Goal: Task Accomplishment & Management: Complete application form

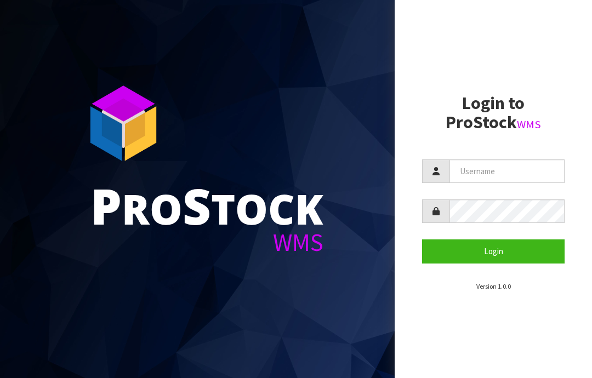
click at [476, 169] on input "text" at bounding box center [506, 171] width 115 height 24
type input "JGBIMPORTS"
click at [507, 242] on button "Login" at bounding box center [493, 251] width 142 height 24
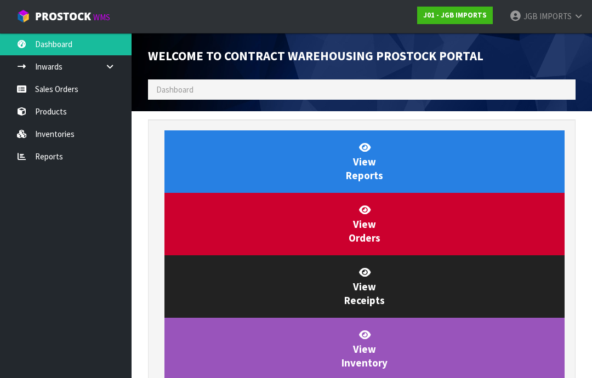
scroll to position [645, 444]
click at [63, 89] on link "Sales Orders" at bounding box center [65, 89] width 131 height 22
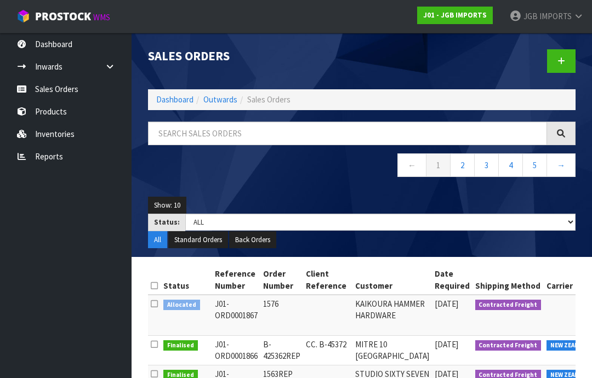
click at [563, 59] on icon at bounding box center [561, 61] width 8 height 8
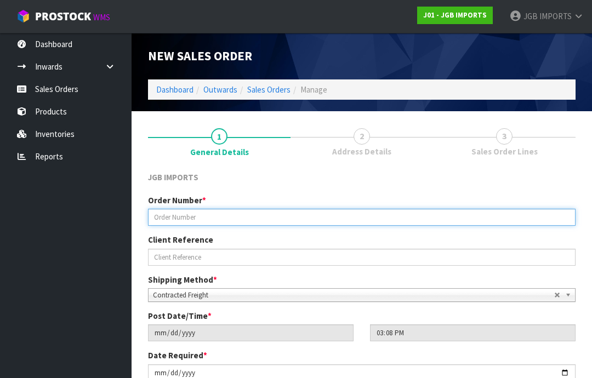
click at [182, 219] on input "text" at bounding box center [361, 217] width 427 height 17
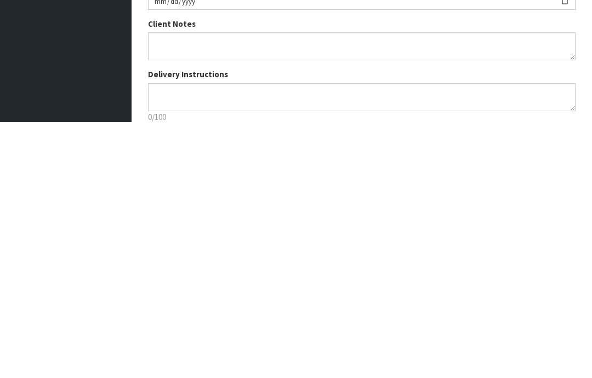
scroll to position [117, 0]
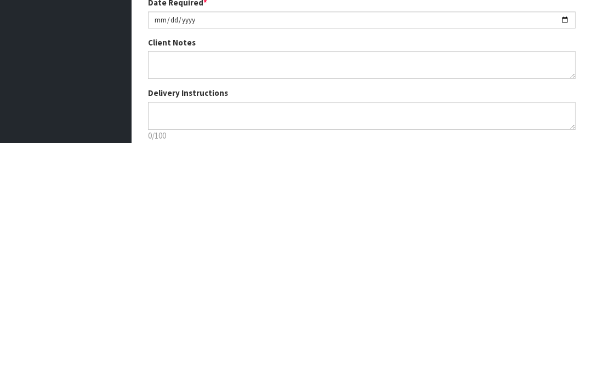
type input "1577"
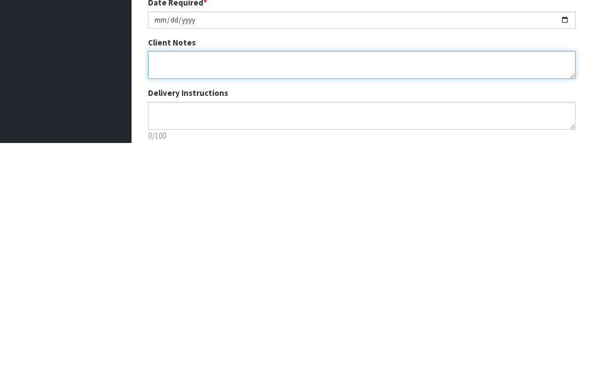
click at [158, 287] on textarea at bounding box center [361, 301] width 427 height 28
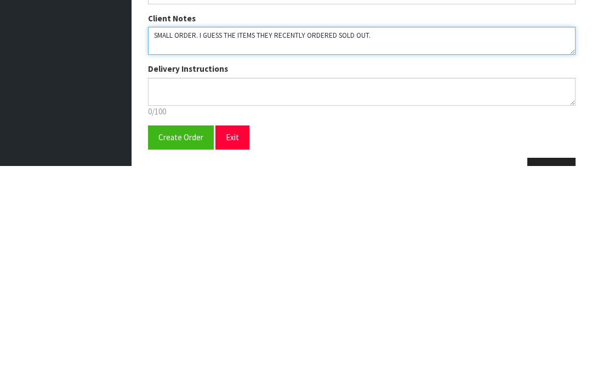
scroll to position [165, 0]
type textarea "SMALL ORDER. I GUESS THE ITEMS THEY RECENTLY ORDERED SOLD OUT."
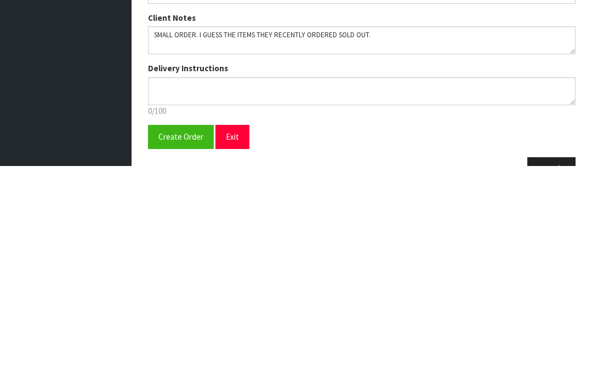
click at [172, 344] on span "Create Order" at bounding box center [180, 349] width 45 height 10
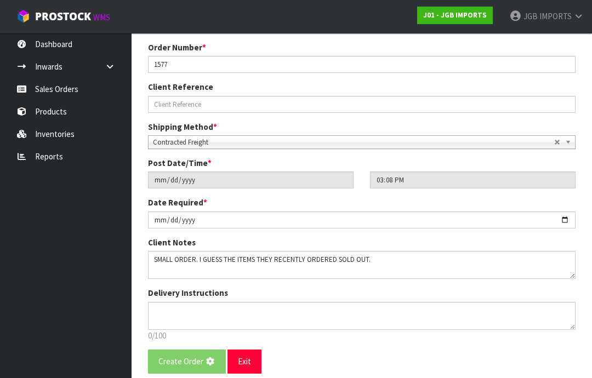
scroll to position [0, 0]
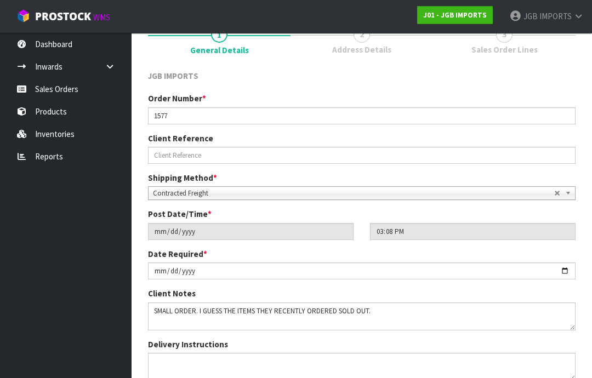
scroll to position [192, 0]
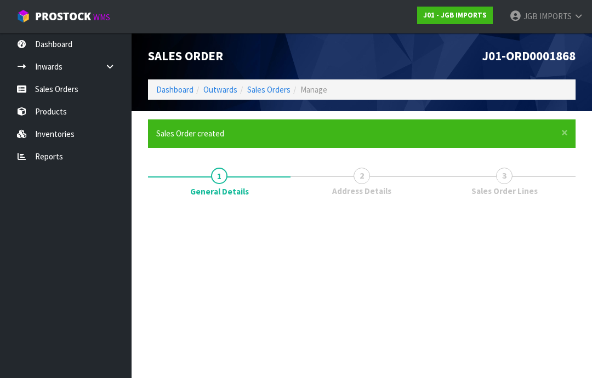
scroll to position [0, 0]
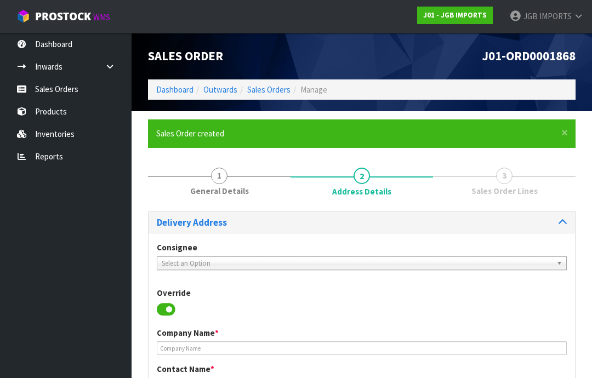
click at [186, 256] on link "Select an Option" at bounding box center [362, 263] width 410 height 14
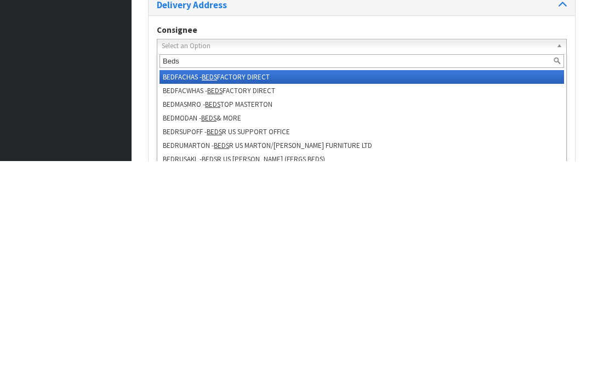
type input "Beds r"
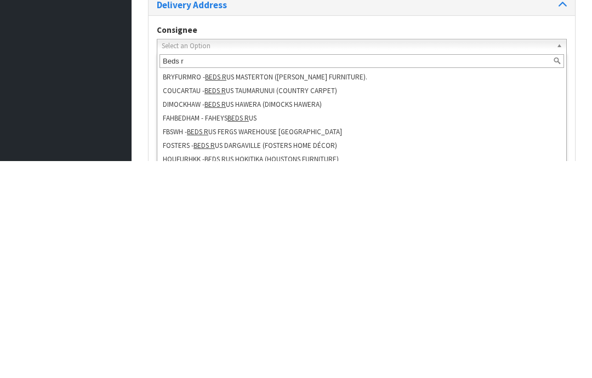
scroll to position [781, 0]
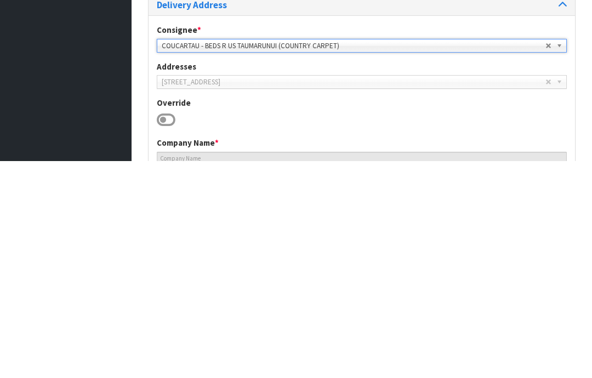
type input "BEDS R US TAUMARUNUI (COUNTRY CARPET)"
type input "[EMAIL_ADDRESS][DOMAIN_NAME]"
type input "[STREET_ADDRESS]"
type input "3920"
type input "TAUMARUNUI"
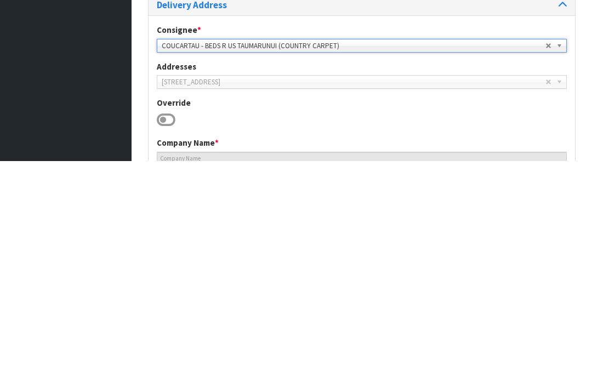
type input "TAUMARUNUI"
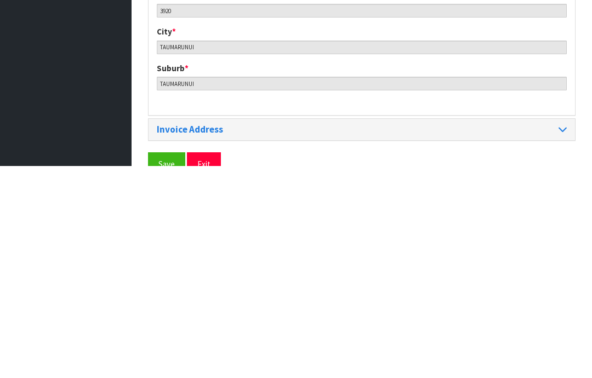
scroll to position [532, 0]
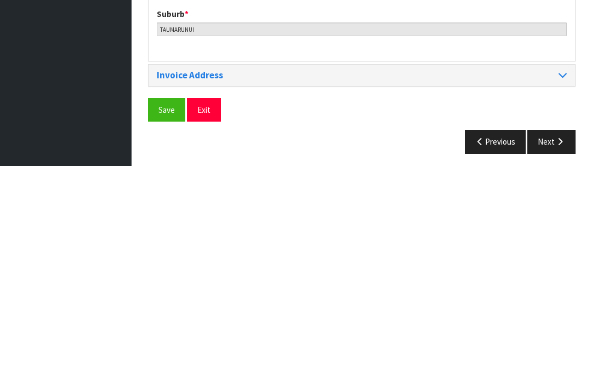
click at [172, 317] on span "Save" at bounding box center [166, 322] width 16 height 10
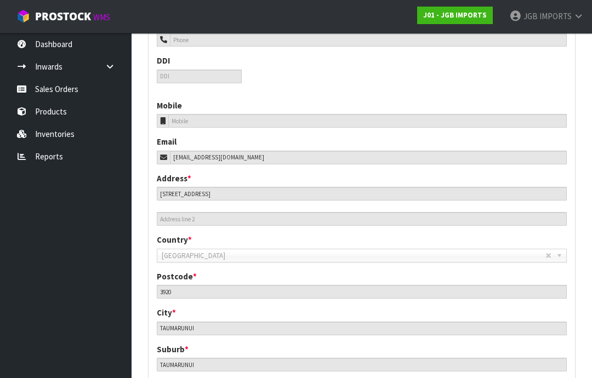
scroll to position [488, 0]
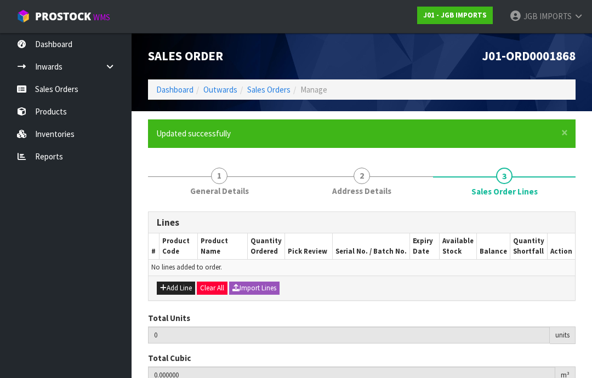
click at [175, 287] on button "Add Line" at bounding box center [176, 288] width 38 height 13
type input "0"
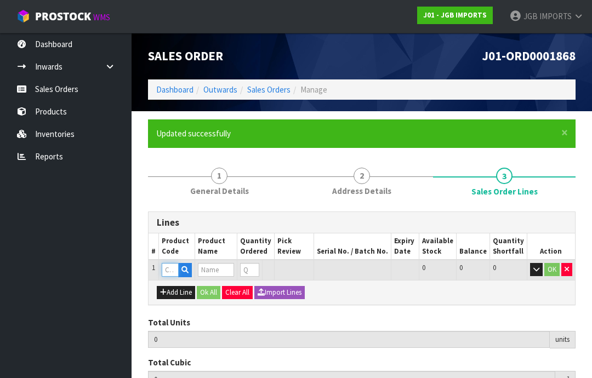
click at [174, 269] on input "text" at bounding box center [170, 270] width 17 height 14
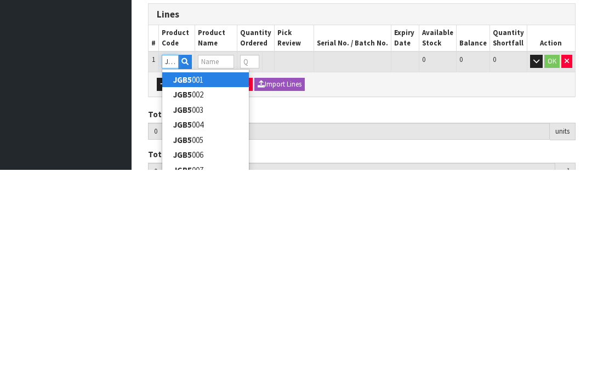
type input "JGB5604"
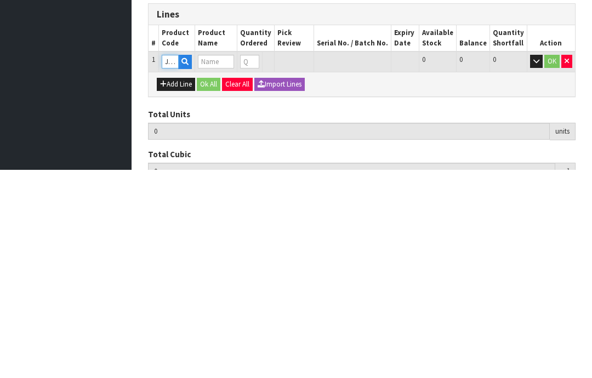
type input "0.000000"
type input "0.000"
type input "LEAF BOWL W RABBITS"
type input "0"
type input "JGB5604"
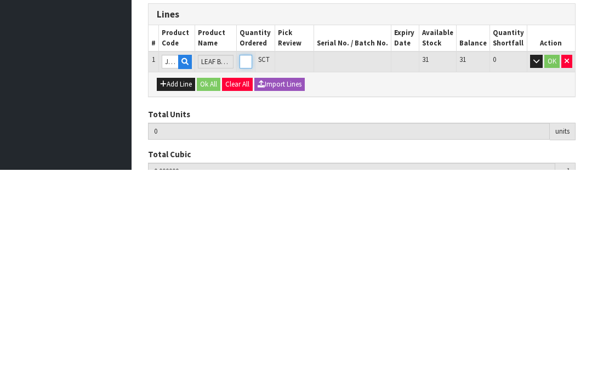
click at [252, 263] on input "0" at bounding box center [245, 270] width 13 height 14
type input "0"
type input "6"
type input "0.013608"
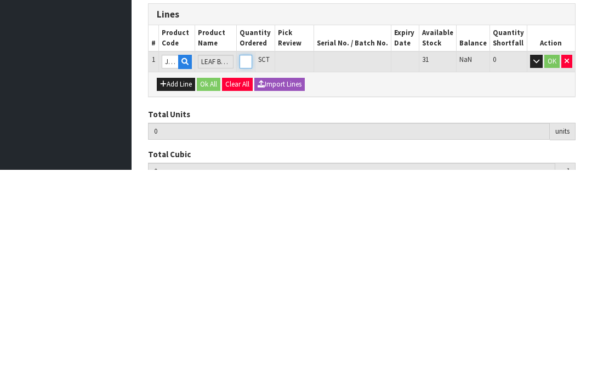
type input "2.7"
type input "6"
click at [548, 263] on button "OK" at bounding box center [551, 269] width 15 height 13
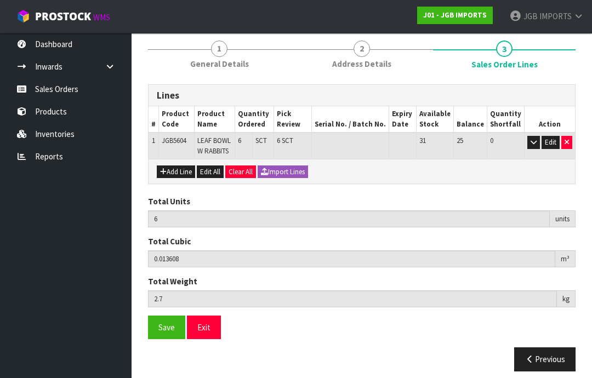
click at [165, 322] on span "Save" at bounding box center [166, 327] width 16 height 10
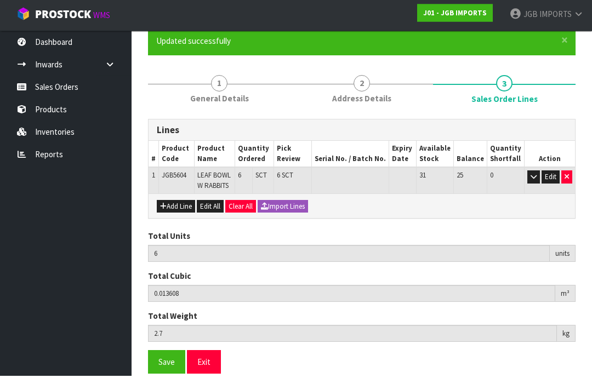
scroll to position [89, 0]
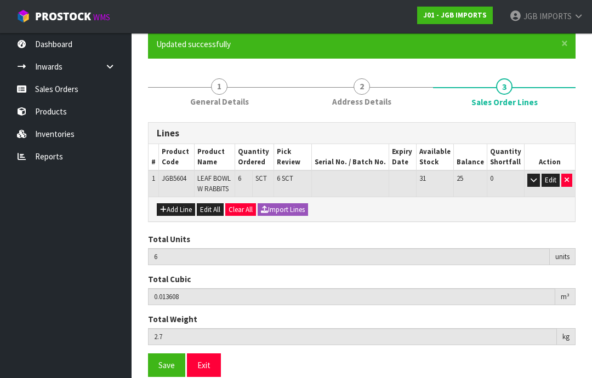
click at [208, 361] on button "Exit" at bounding box center [204, 365] width 34 height 24
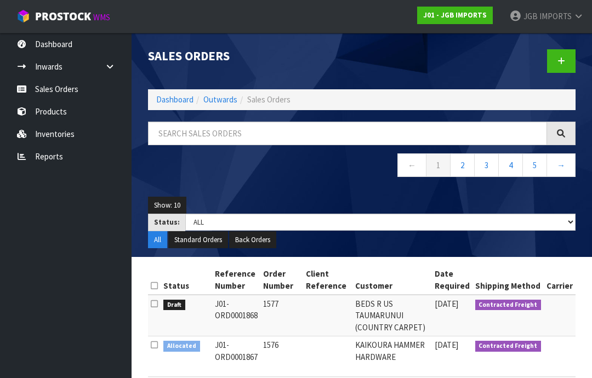
click at [548, 17] on span "IMPORTS" at bounding box center [555, 16] width 32 height 10
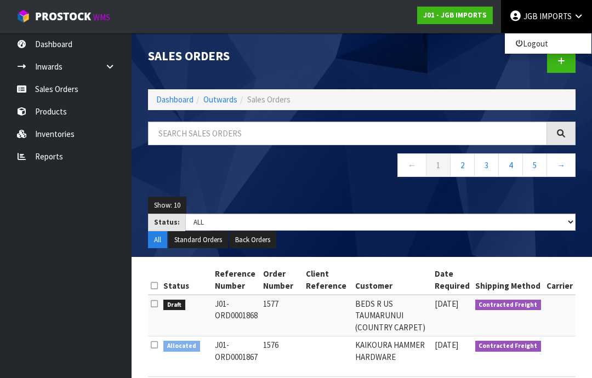
click at [535, 47] on link "Logout" at bounding box center [548, 43] width 87 height 15
